Goal: Communication & Community: Connect with others

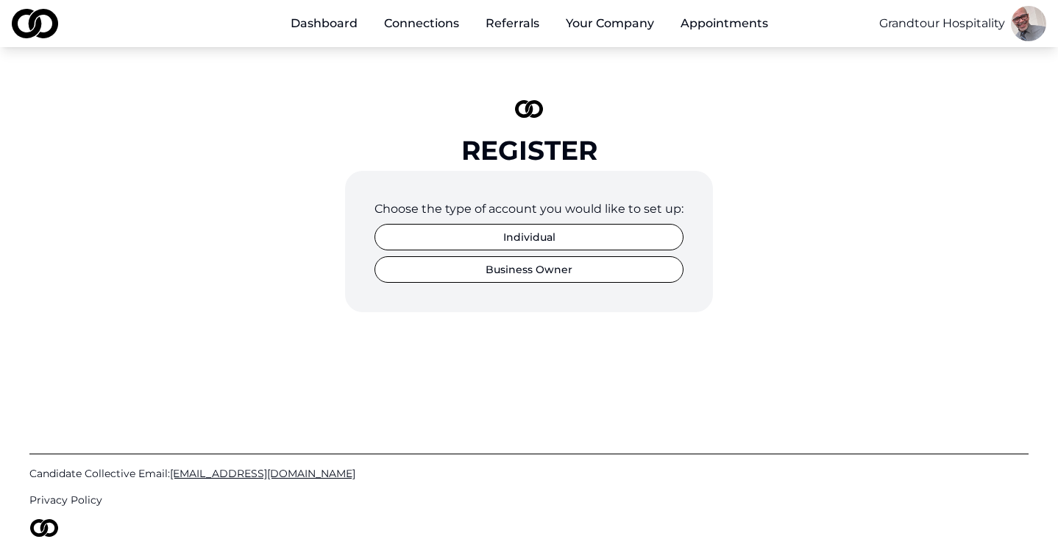
click at [1029, 32] on html "Dashboard Connections Referrals Your Company Appointments Grandtour Hospitality…" at bounding box center [529, 276] width 1058 height 553
click at [319, 25] on html "Dashboard Connections Referrals Your Company Appointments Grandtour Hospitality…" at bounding box center [529, 276] width 1058 height 553
click at [319, 25] on link "Dashboard" at bounding box center [324, 23] width 91 height 29
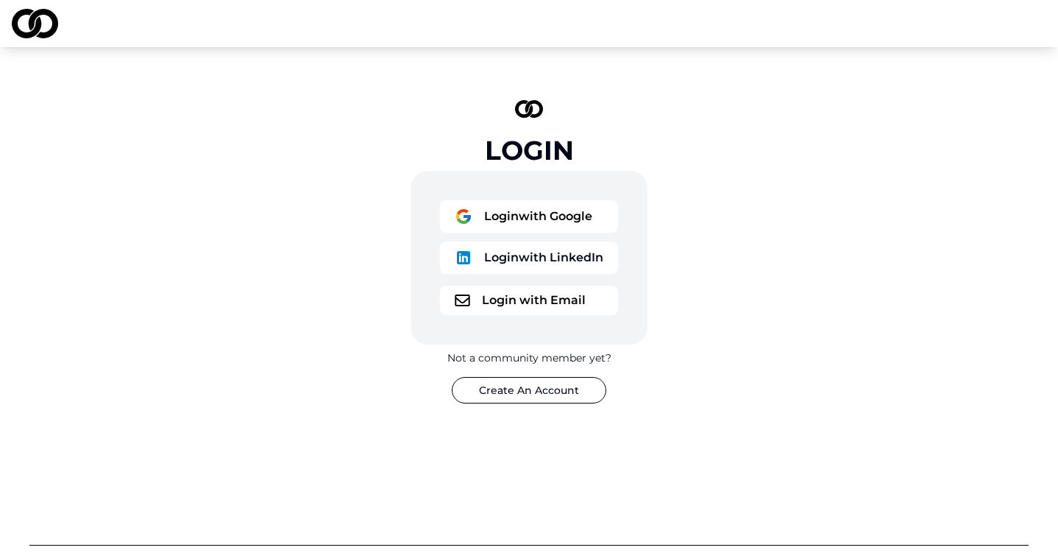
click at [561, 300] on button "Login with Email" at bounding box center [529, 300] width 178 height 29
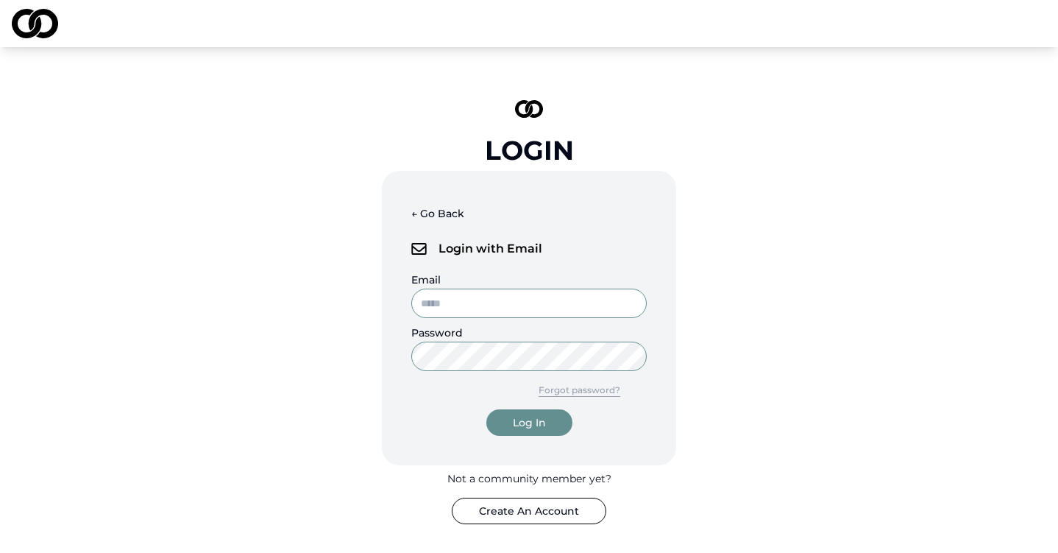
click at [548, 307] on input "Email" at bounding box center [529, 303] width 236 height 29
type input "**********"
click at [519, 422] on div "Log In" at bounding box center [529, 422] width 33 height 15
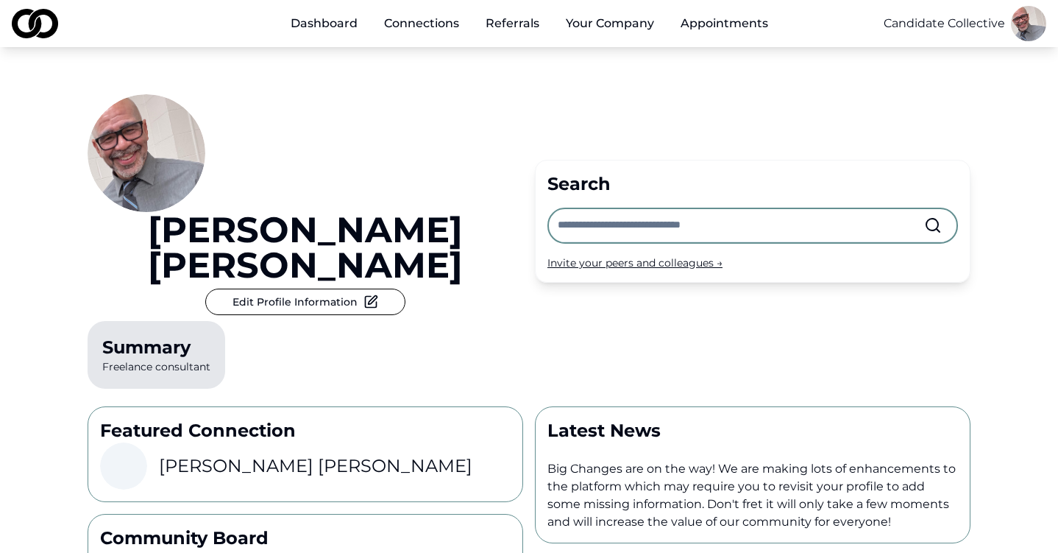
click at [398, 24] on link "Connections" at bounding box center [421, 23] width 99 height 29
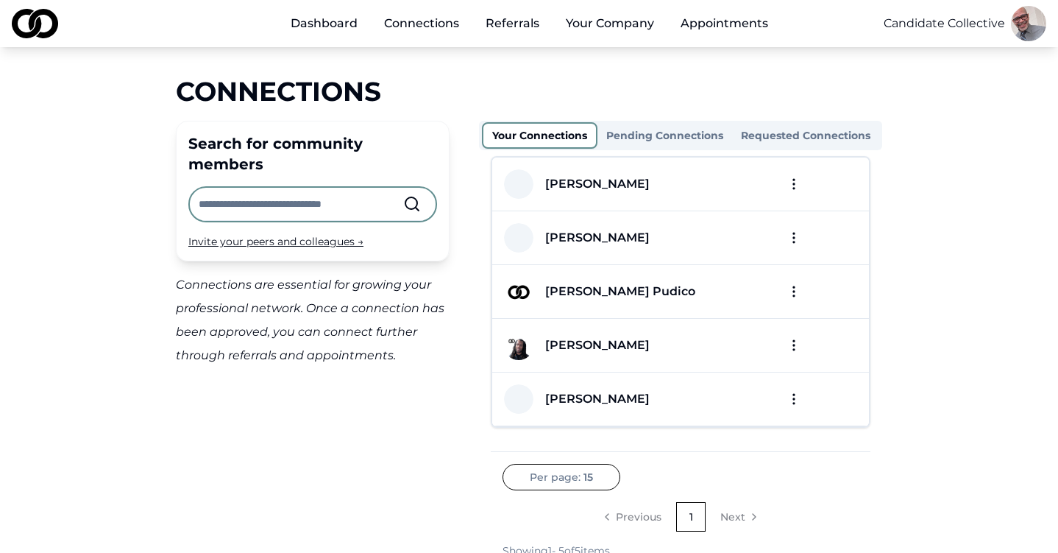
click at [642, 135] on button "Pending Connections" at bounding box center [665, 136] width 135 height 24
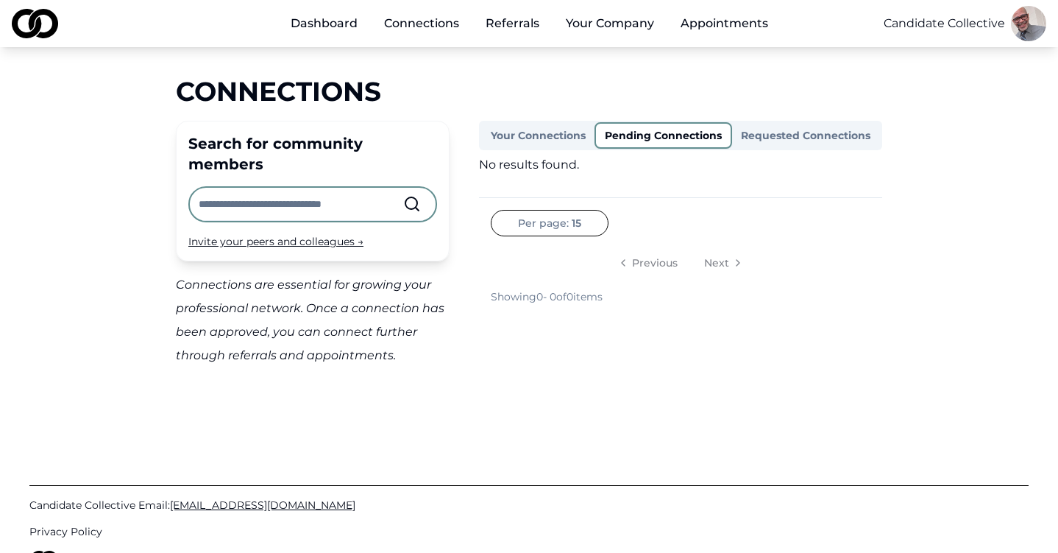
click at [788, 136] on button "Requested Connections" at bounding box center [805, 136] width 147 height 24
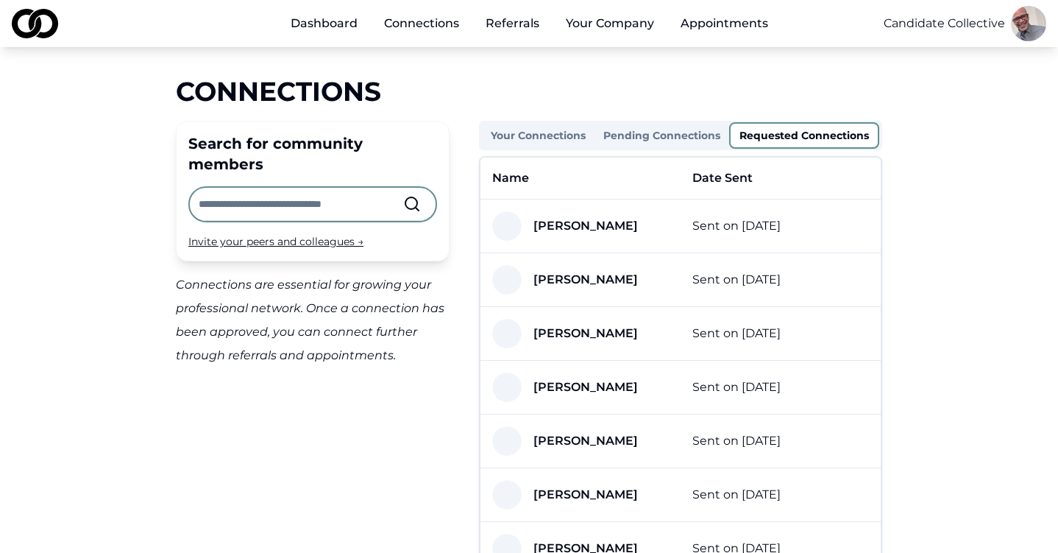
click at [572, 134] on button "Your Connections" at bounding box center [538, 136] width 113 height 24
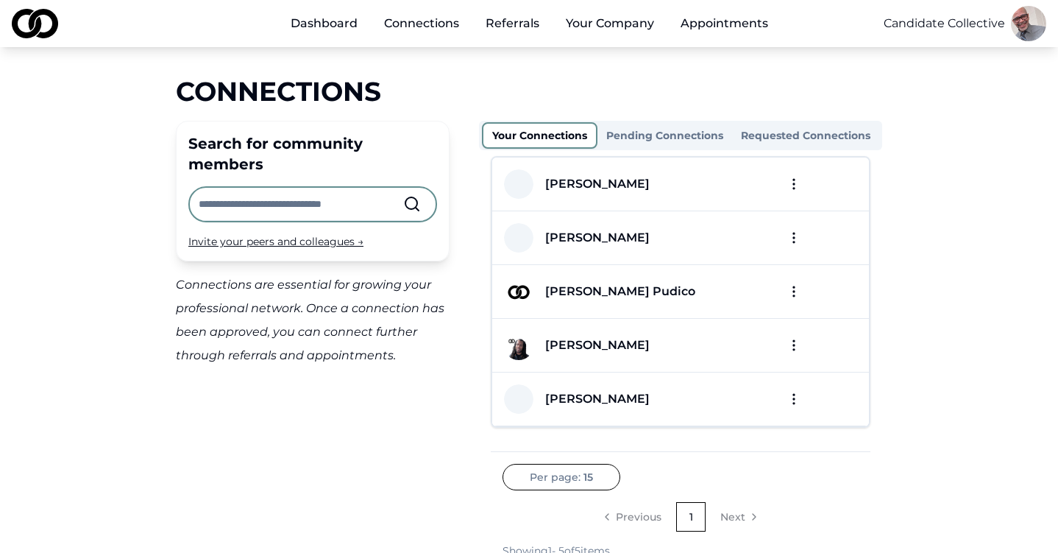
click at [387, 188] on input "text" at bounding box center [301, 204] width 205 height 32
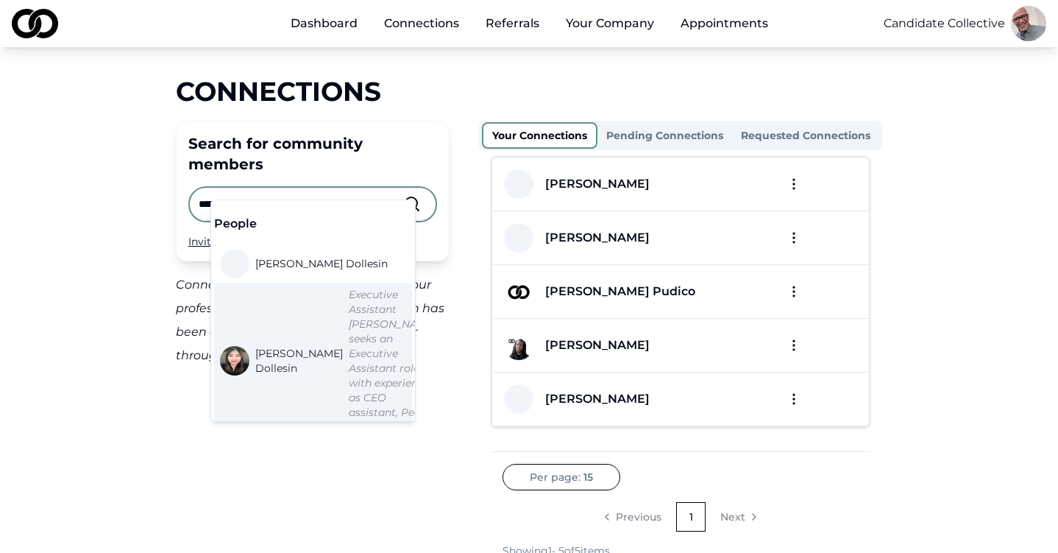
type input "********"
click at [275, 346] on span "[PERSON_NAME]" at bounding box center [299, 360] width 88 height 29
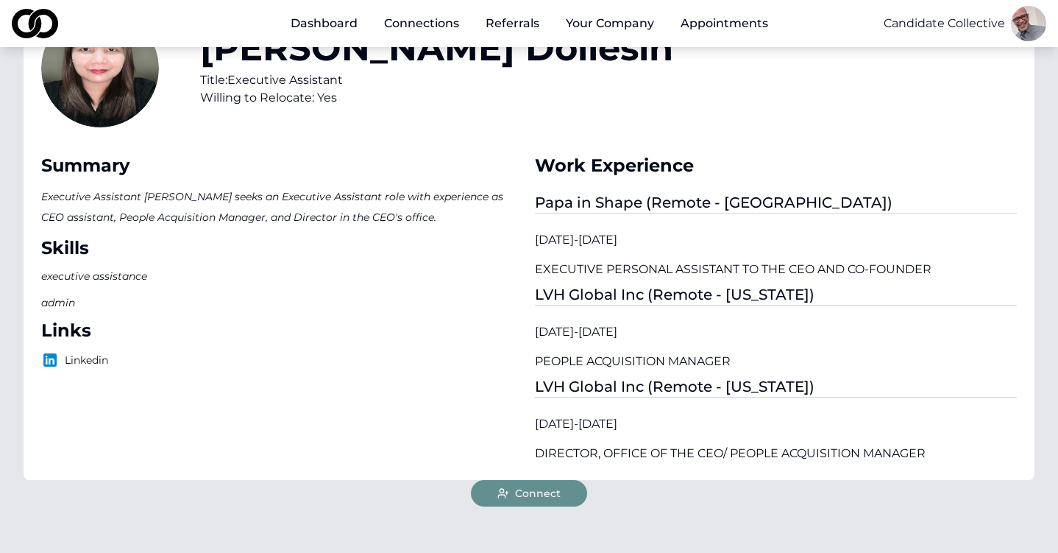
scroll to position [121, 0]
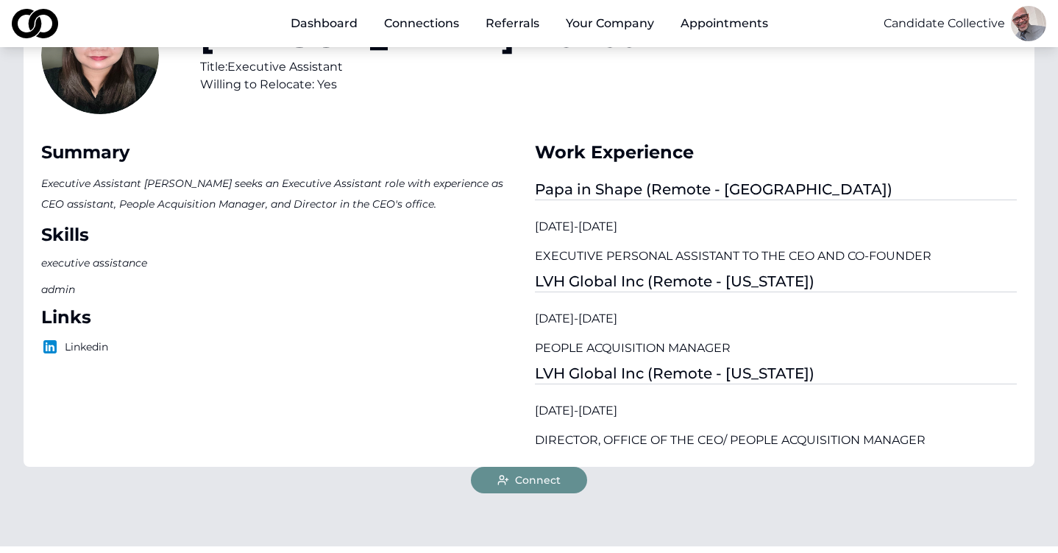
click at [529, 482] on span "Connect" at bounding box center [538, 480] width 46 height 15
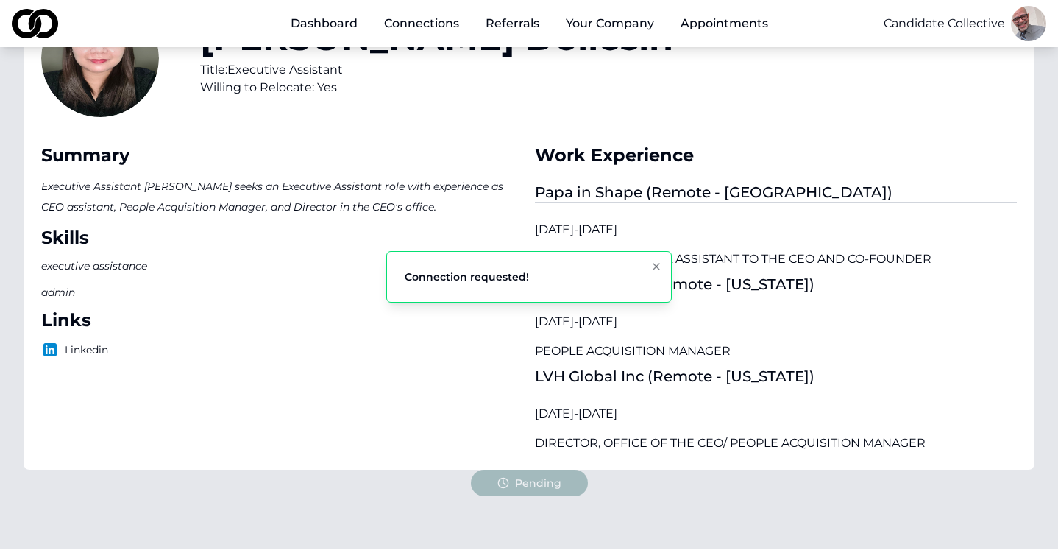
scroll to position [0, 0]
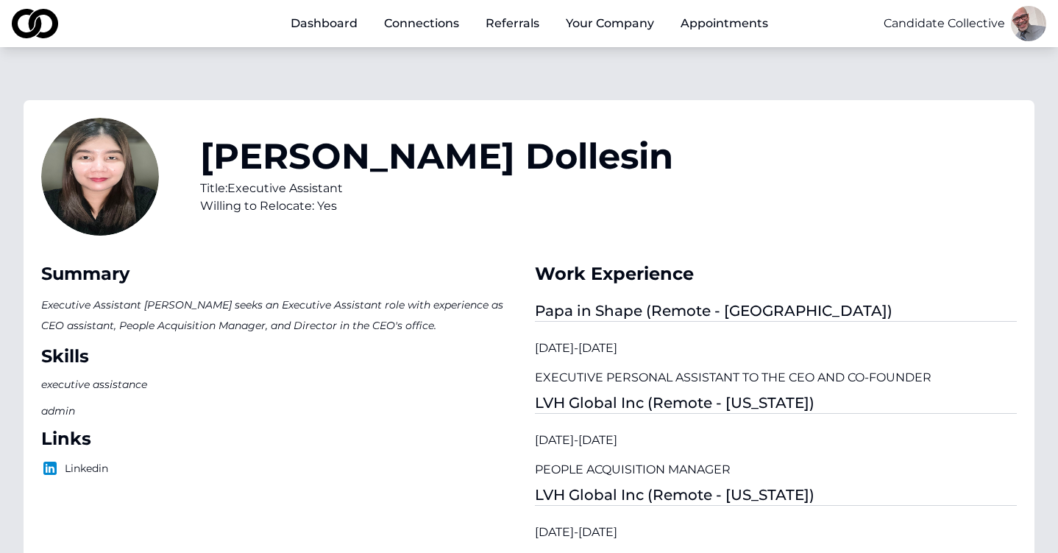
click at [49, 467] on img at bounding box center [50, 468] width 18 height 18
click at [52, 467] on img at bounding box center [50, 468] width 18 height 18
click at [49, 467] on img at bounding box center [50, 468] width 18 height 18
